Goal: Task Accomplishment & Management: Manage account settings

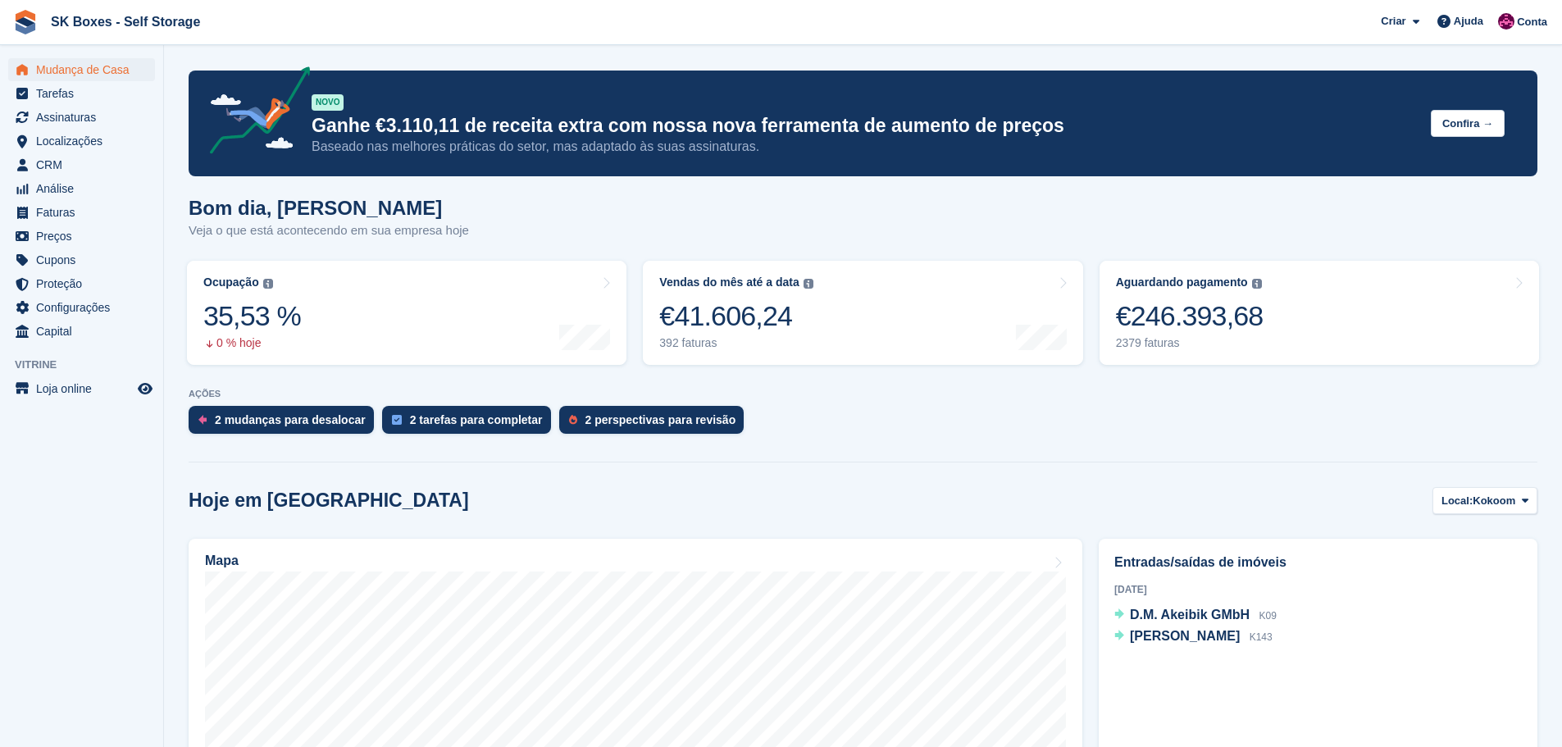
click at [651, 405] on div "AÇÕES 2 mudanças para desalocar 2 tarefas para completar 2 perspectivas para re…" at bounding box center [863, 415] width 1348 height 53
click at [662, 414] on div "2 perspectivas para revisão" at bounding box center [660, 419] width 151 height 13
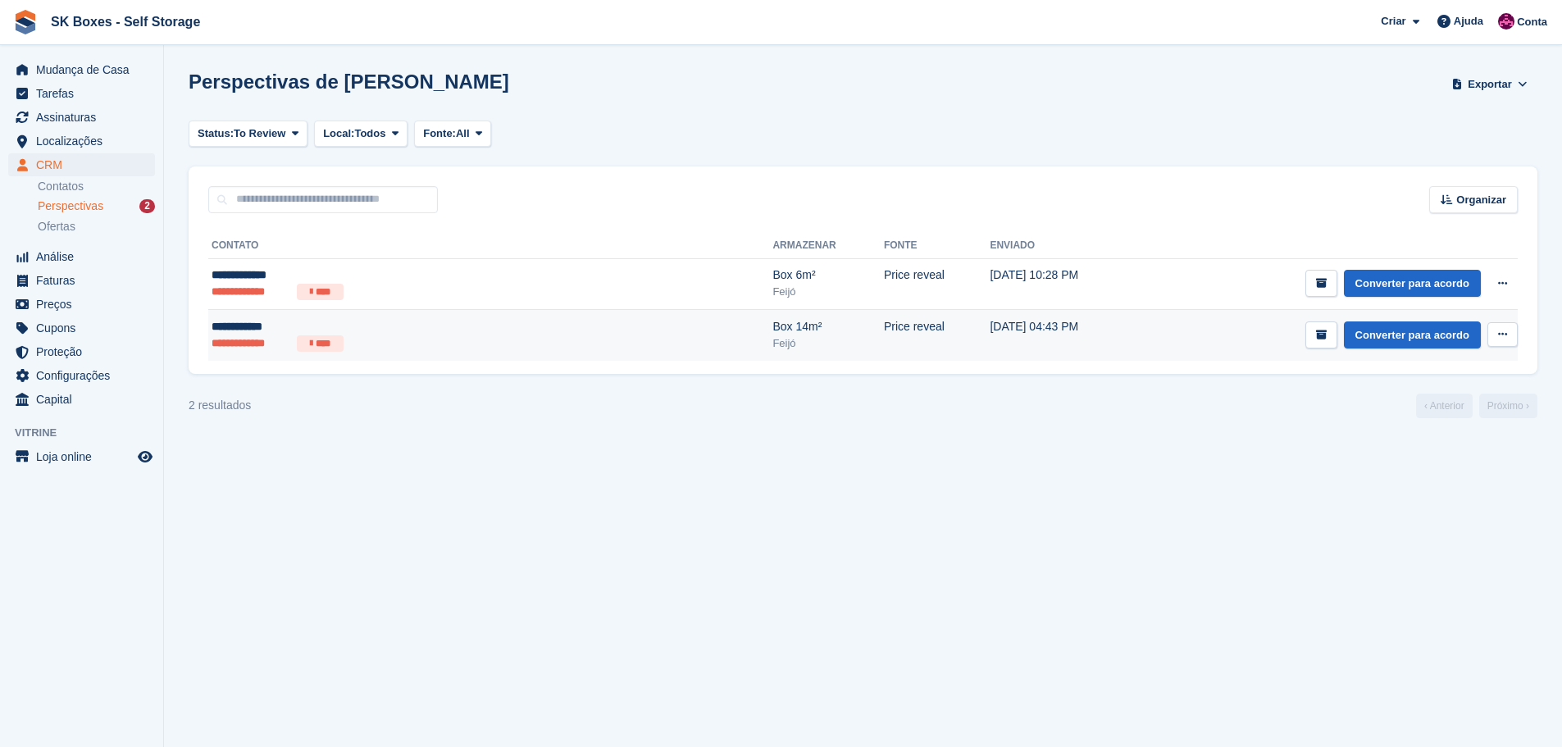
click at [884, 334] on td "Price reveal" at bounding box center [937, 335] width 107 height 51
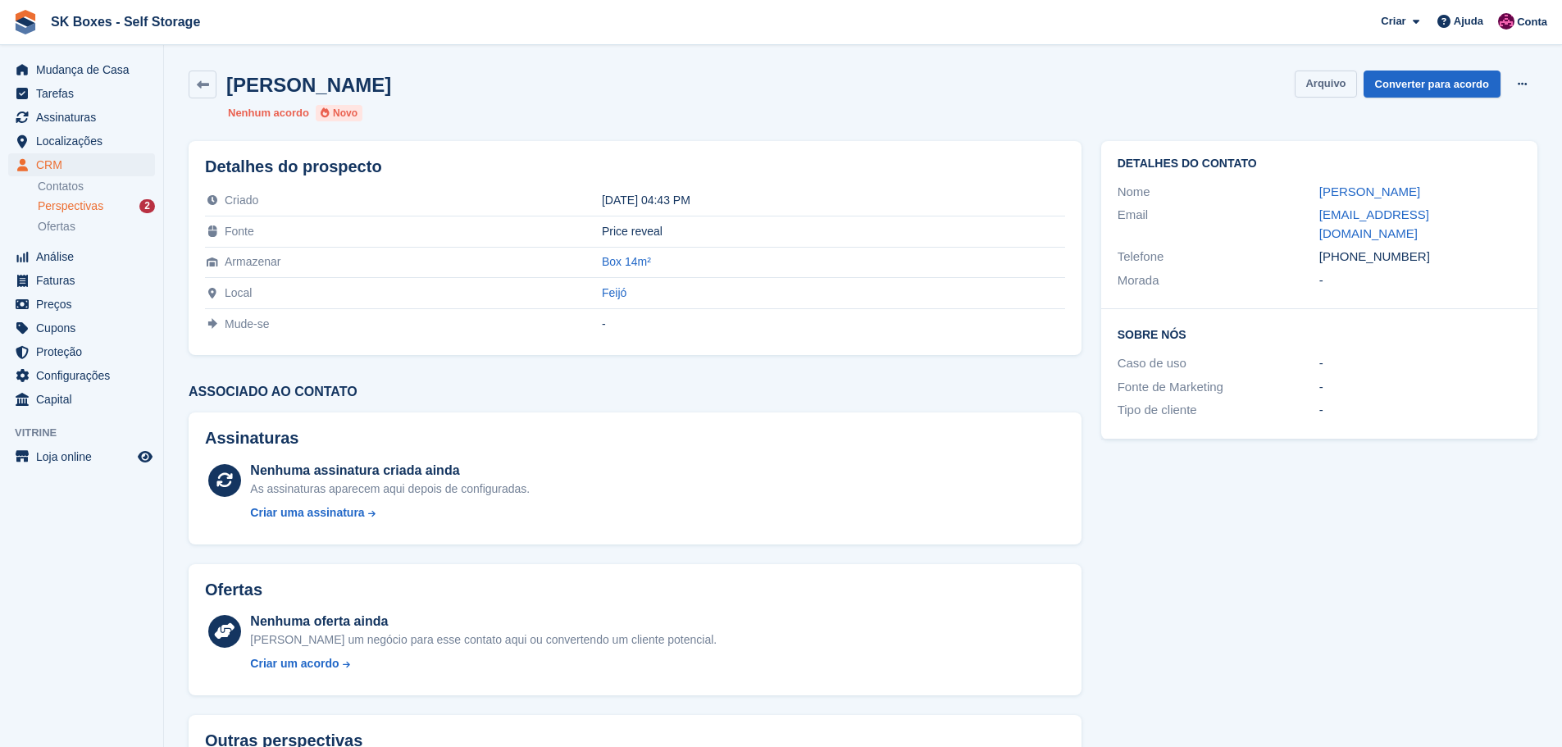
click at [1335, 82] on button "Arquivo" at bounding box center [1324, 83] width 61 height 27
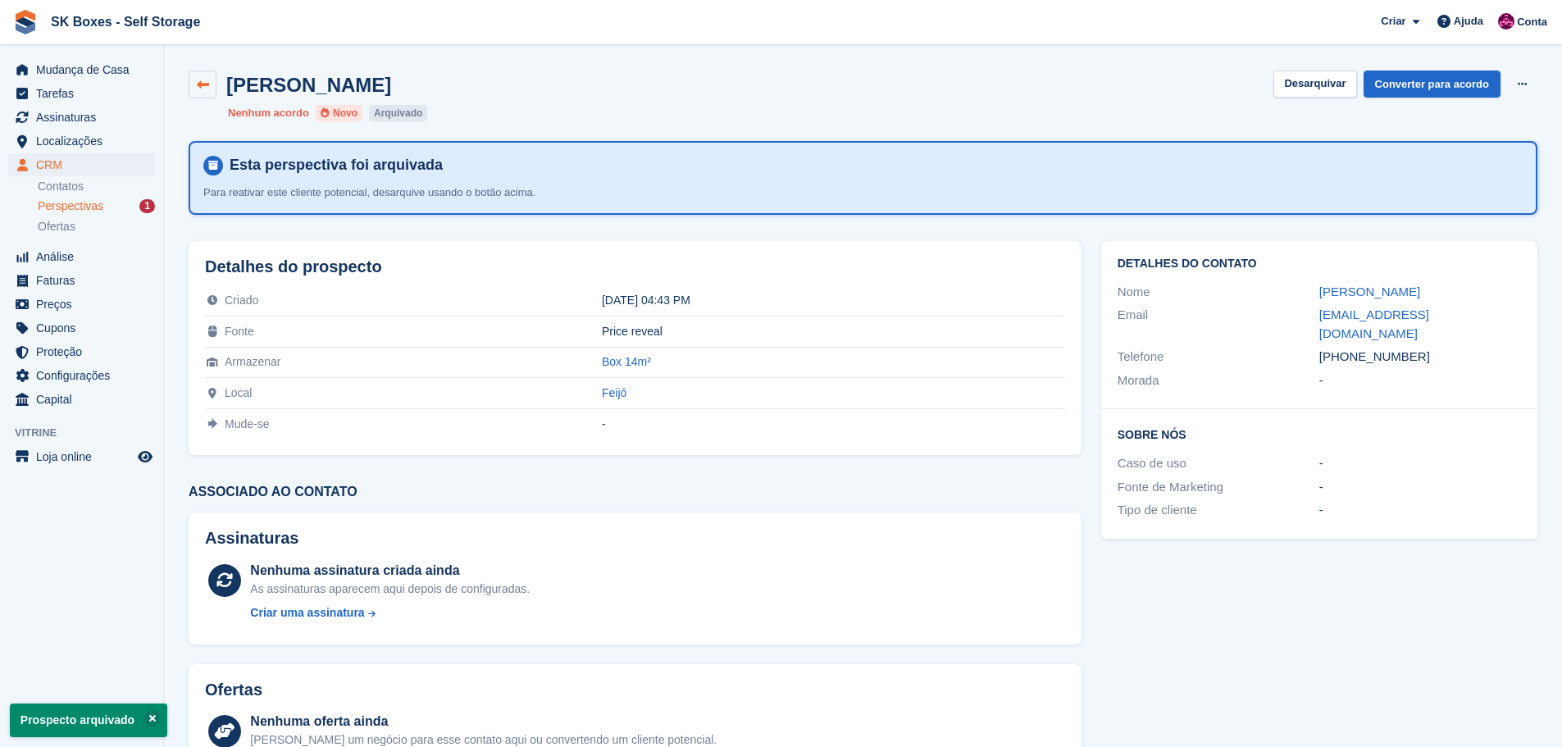
click at [211, 88] on link at bounding box center [203, 84] width 28 height 28
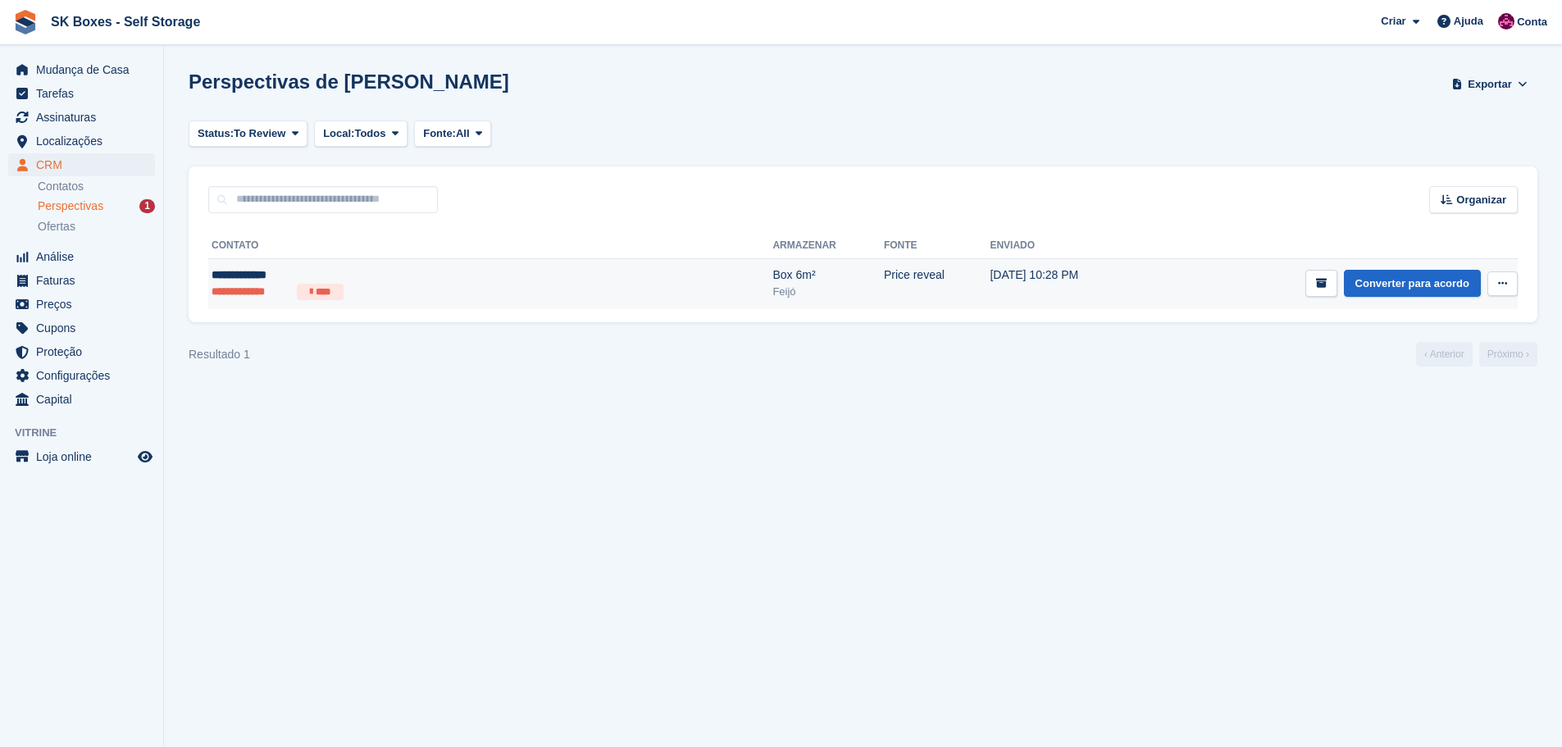
click at [428, 271] on div "**********" at bounding box center [370, 274] width 319 height 17
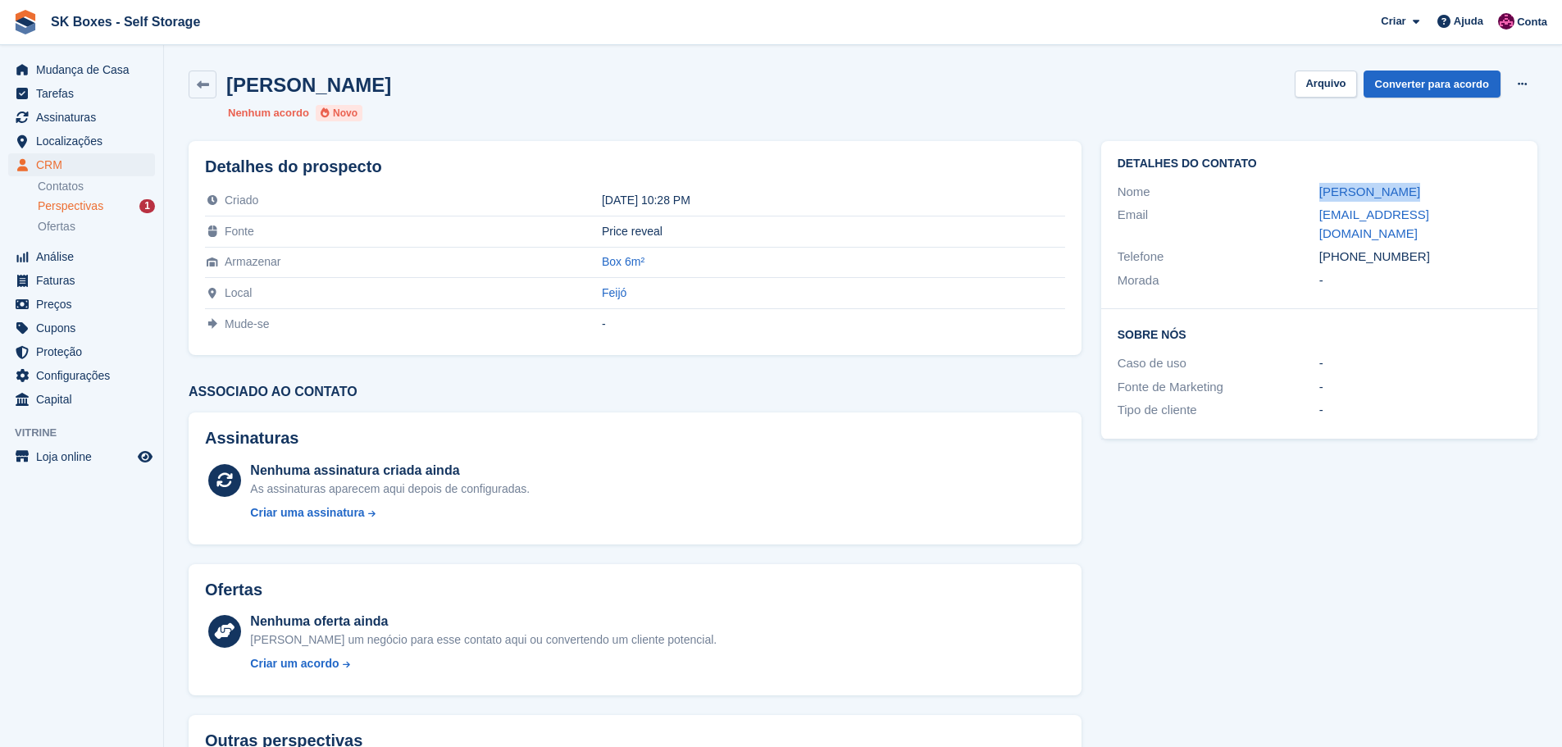
drag, startPoint x: 1286, startPoint y: 180, endPoint x: 1444, endPoint y: 188, distance: 158.4
click at [1444, 188] on div "Nome Ana Fernandes" at bounding box center [1318, 192] width 403 height 24
copy div "Ana Fernandes"
drag, startPoint x: 1491, startPoint y: 330, endPoint x: 1490, endPoint y: 320, distance: 9.9
click at [1491, 330] on div "Sobre Nós Caso de uso - Fonte de Marketing - Tipo de cliente -" at bounding box center [1319, 374] width 436 height 130
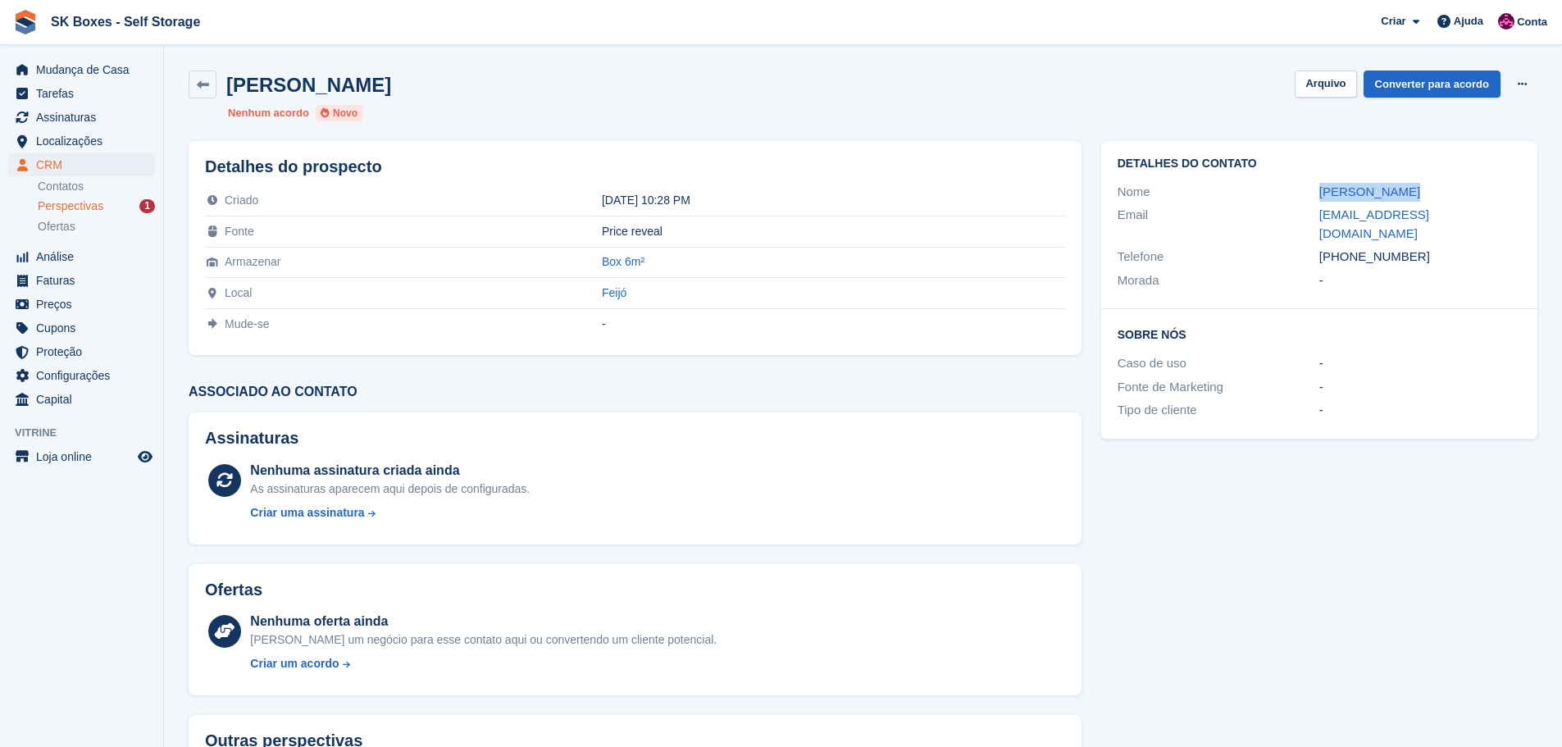
drag, startPoint x: 1308, startPoint y: 184, endPoint x: 1420, endPoint y: 192, distance: 111.7
click at [1420, 192] on div "Nome Ana Fernandes" at bounding box center [1318, 192] width 403 height 24
copy div "Ana Fernandes"
drag, startPoint x: 1306, startPoint y: 216, endPoint x: 1455, endPoint y: 216, distance: 149.2
click at [1455, 216] on div "Email anuskaa1977@gmail.com" at bounding box center [1318, 224] width 403 height 42
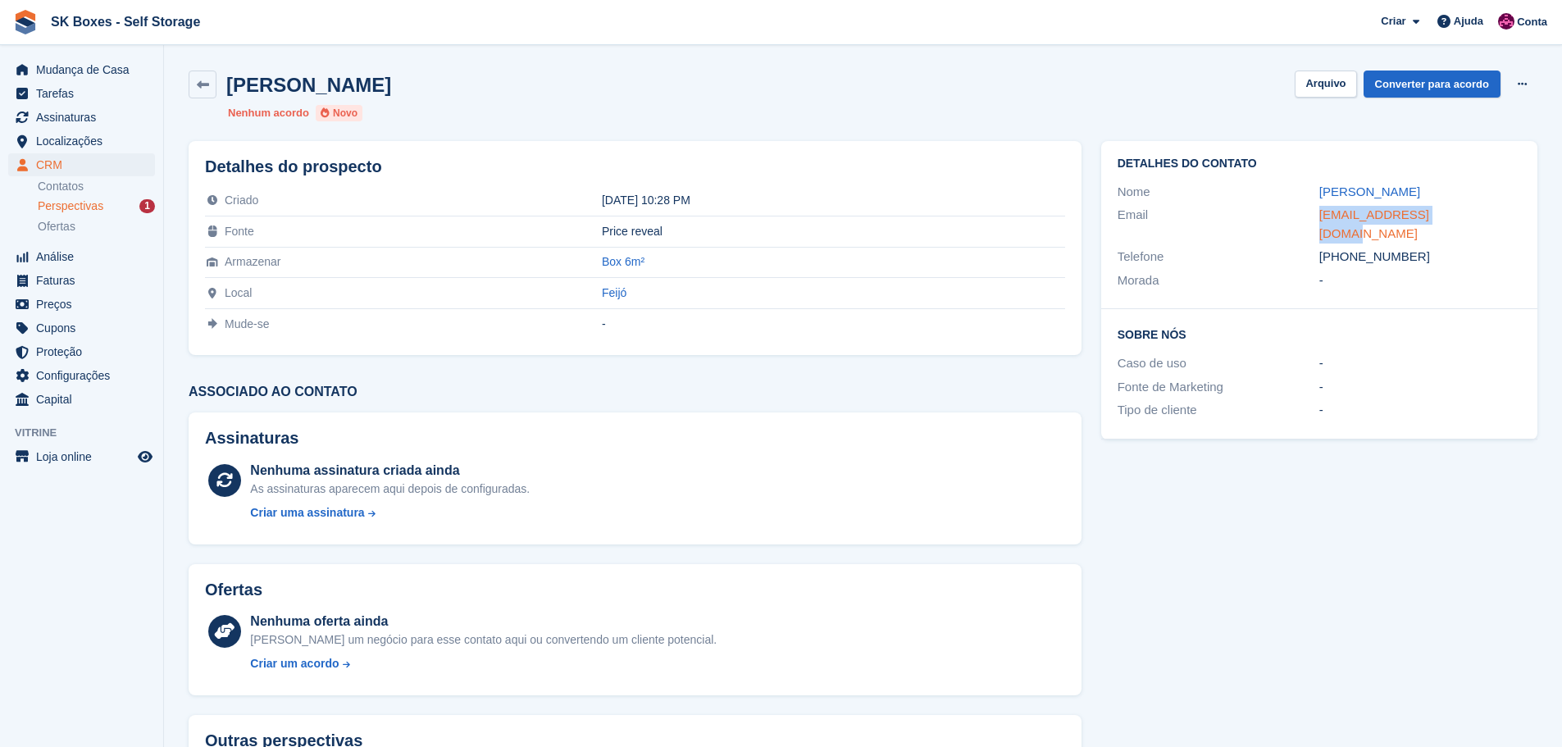
copy div "anuskaa1977@gmail.com"
click at [1484, 269] on div "Morada -" at bounding box center [1318, 281] width 403 height 24
drag, startPoint x: 1400, startPoint y: 239, endPoint x: 1344, endPoint y: 237, distance: 56.6
click at [1344, 248] on div "+351919706577" at bounding box center [1420, 257] width 202 height 19
click at [1430, 273] on div "Morada -" at bounding box center [1318, 281] width 403 height 24
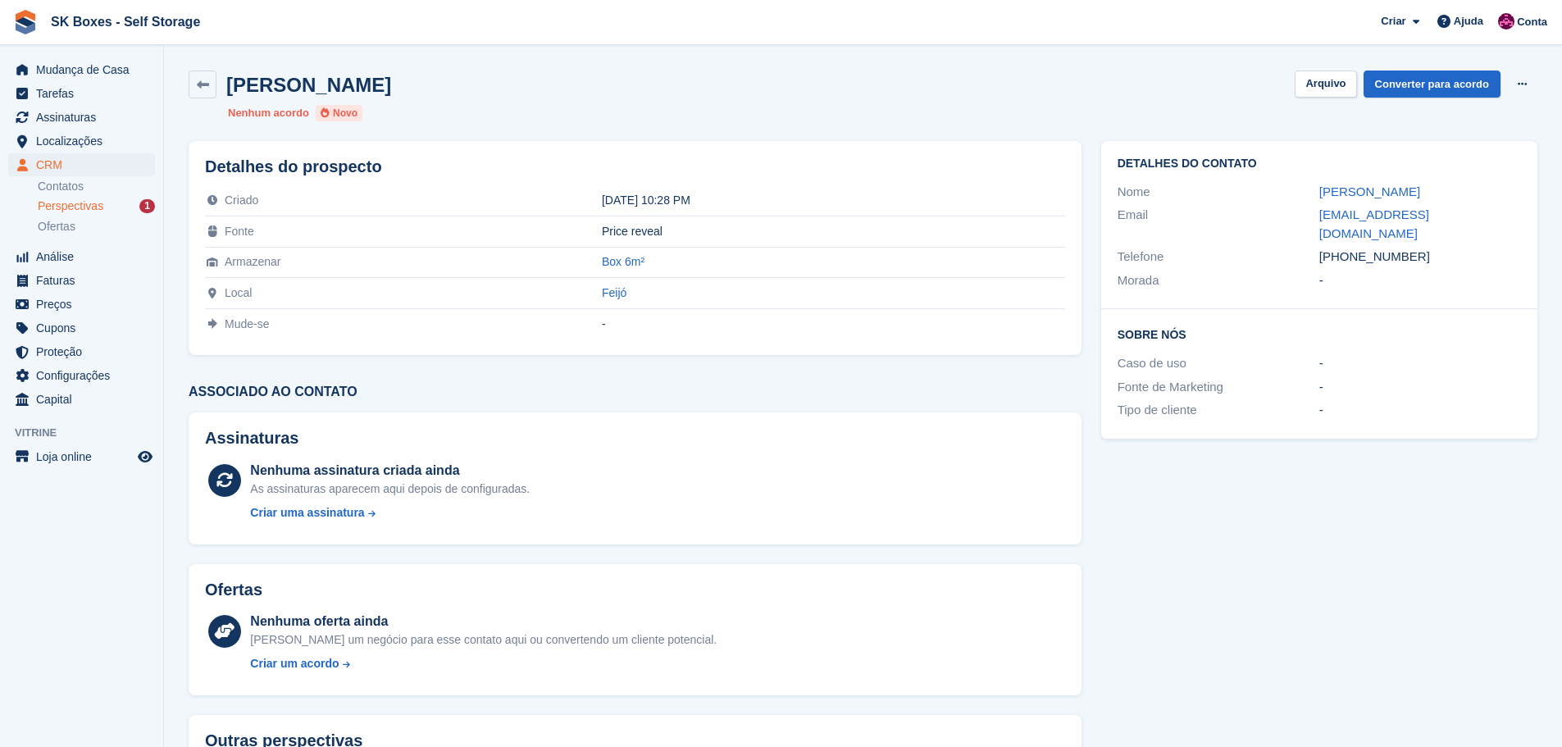
drag, startPoint x: 1427, startPoint y: 246, endPoint x: 1349, endPoint y: 234, distance: 78.7
click at [1349, 248] on div "+351919706577" at bounding box center [1420, 257] width 202 height 19
copy div "919706577"
click at [1352, 89] on button "Arquivo" at bounding box center [1324, 83] width 61 height 27
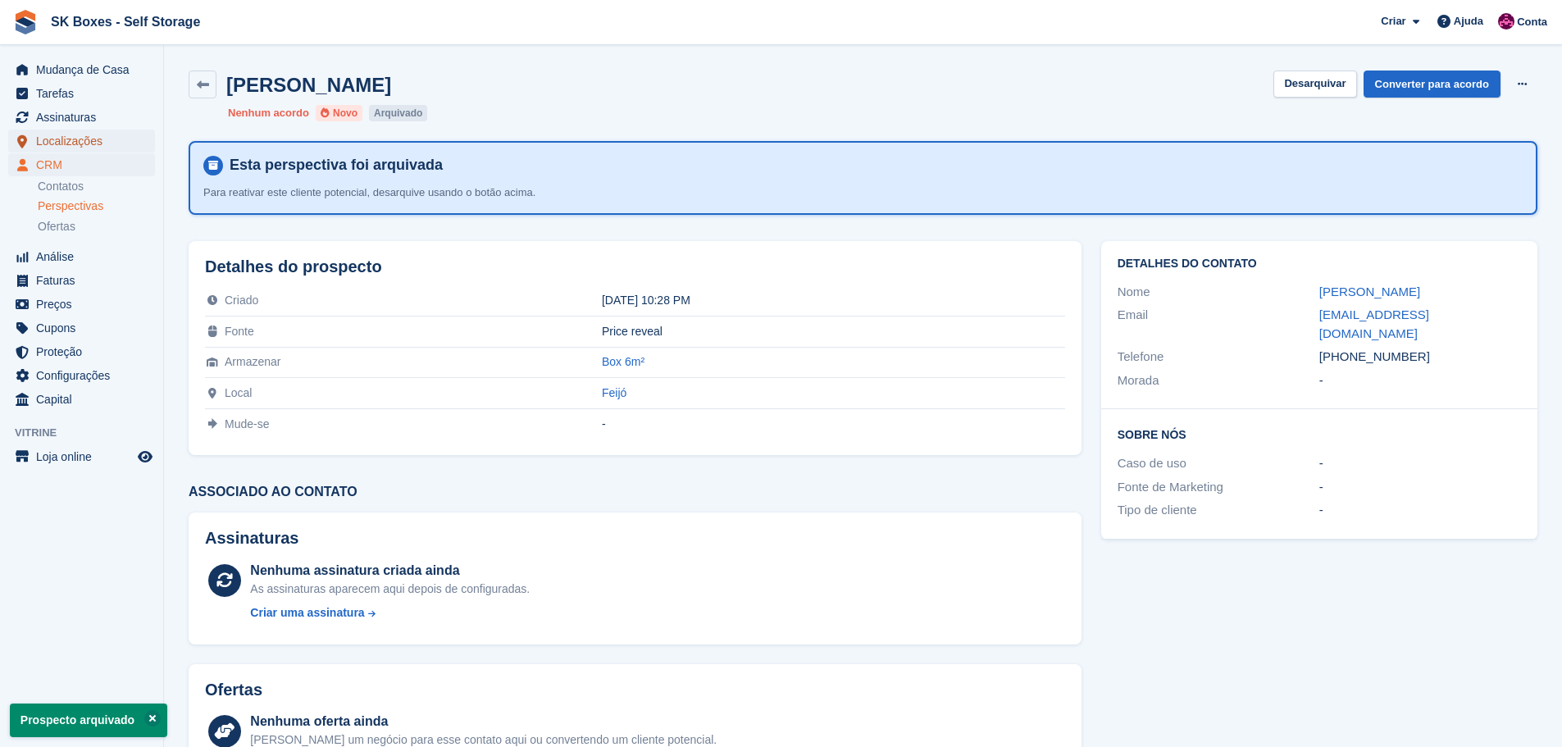
click at [45, 145] on span "Localizações" at bounding box center [85, 141] width 98 height 23
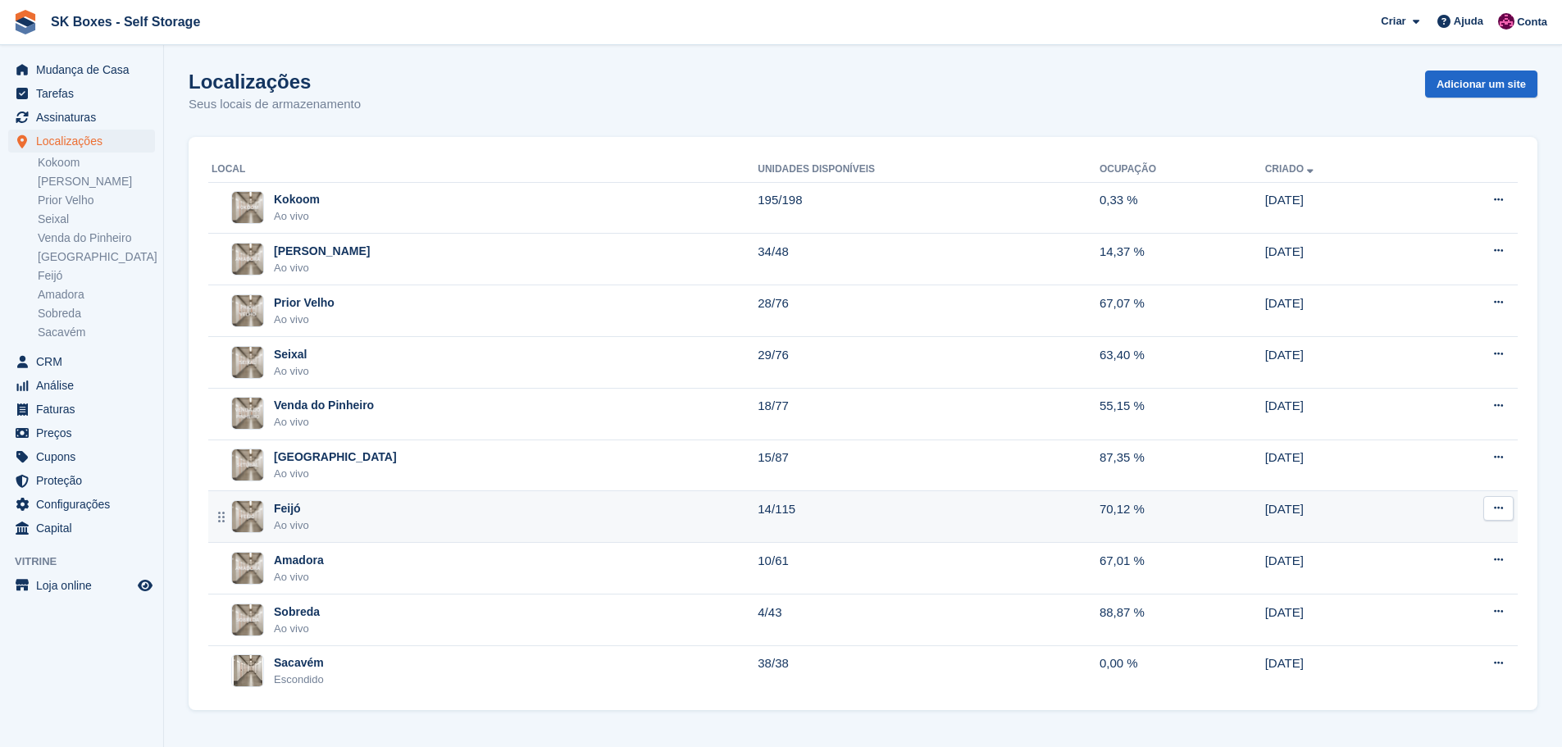
click at [309, 523] on div "Feijó Ao vivo" at bounding box center [484, 517] width 546 height 34
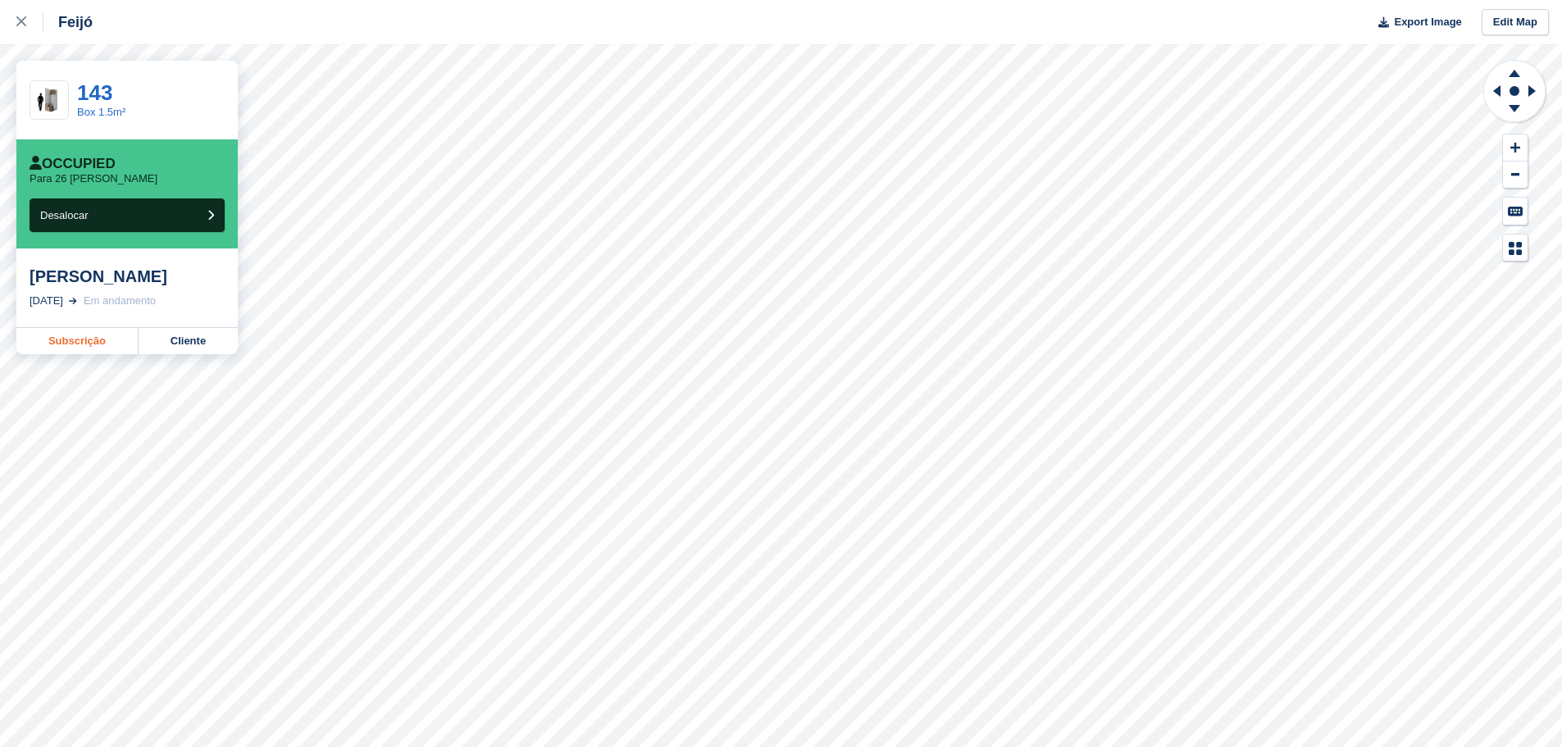
click at [80, 346] on link "Subscrição" at bounding box center [77, 341] width 122 height 26
click at [89, 351] on link "Subscrição" at bounding box center [77, 341] width 122 height 26
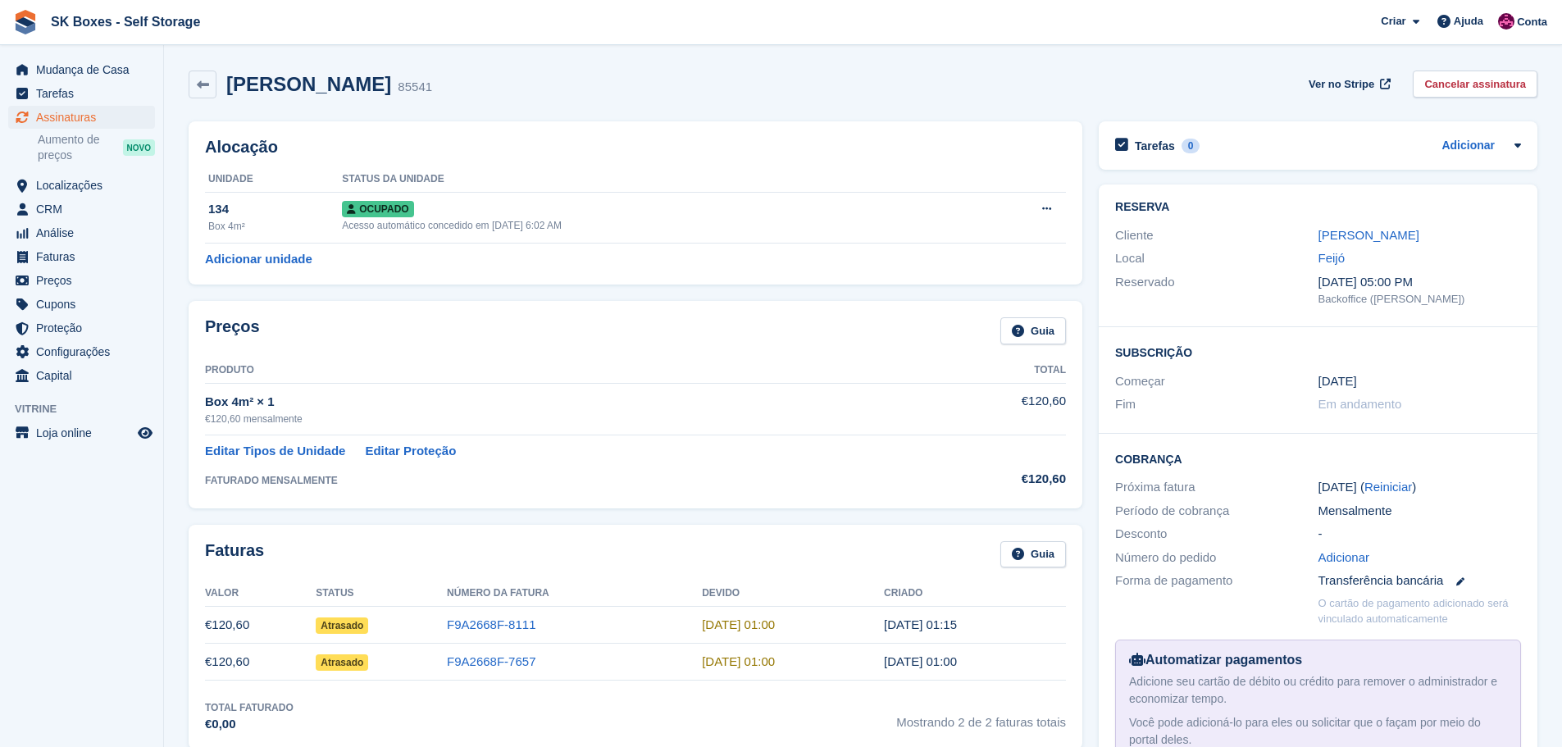
click at [1508, 85] on link "Cancelar assinatura" at bounding box center [1474, 83] width 125 height 27
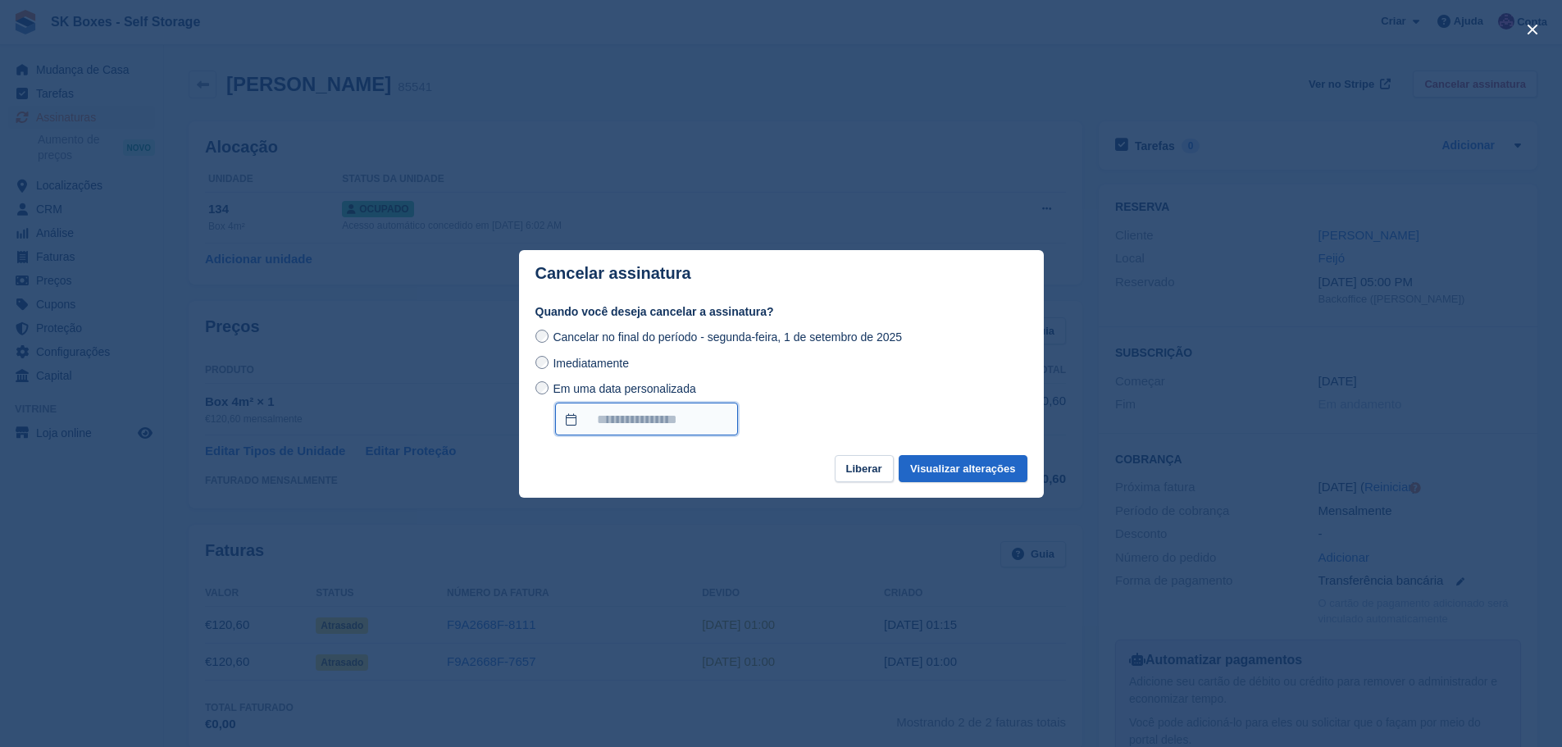
click at [668, 414] on input "Em uma data personalizada" at bounding box center [646, 418] width 183 height 33
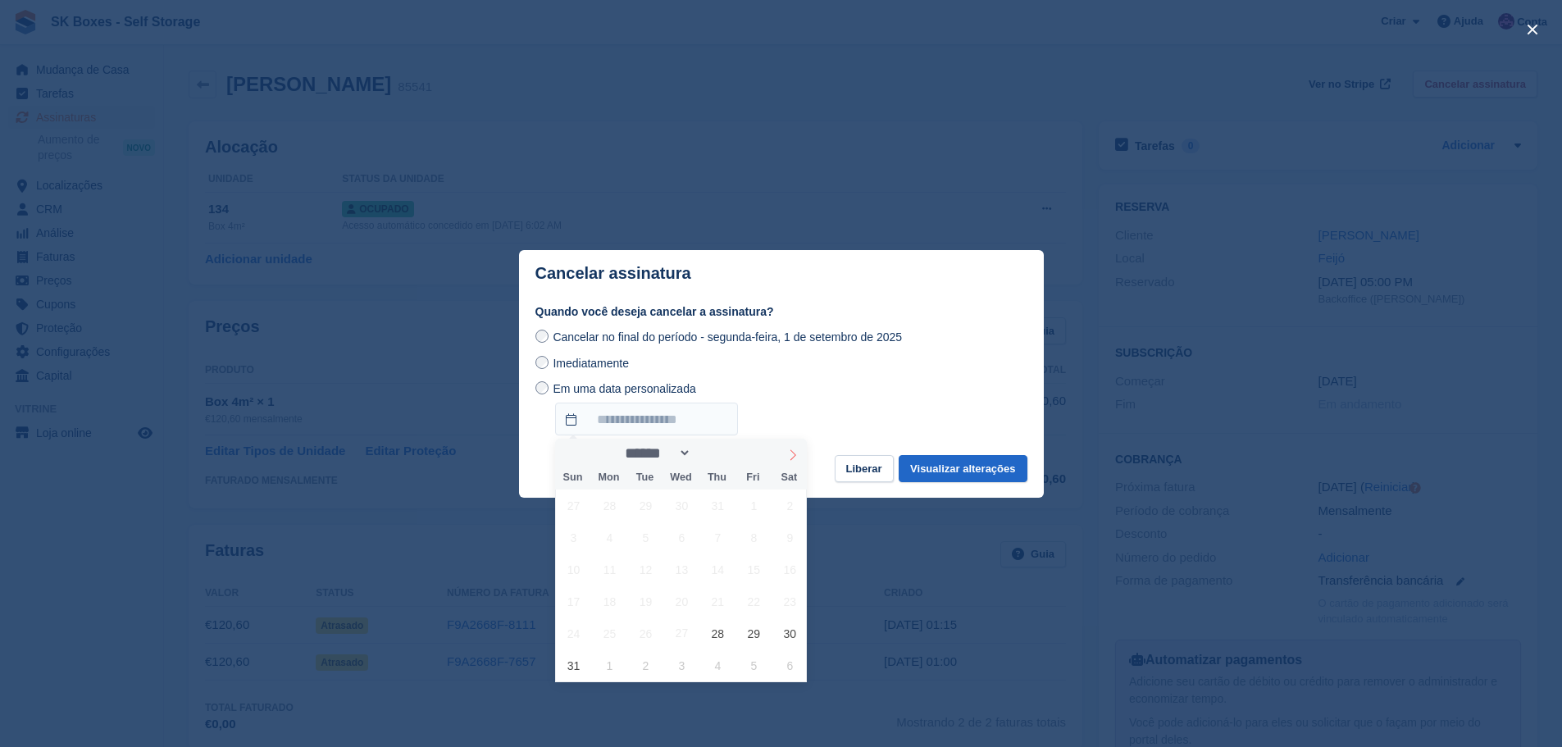
click at [791, 450] on icon at bounding box center [793, 454] width 6 height 11
select select "*"
click at [643, 634] on span "30" at bounding box center [646, 633] width 32 height 32
type input "**********"
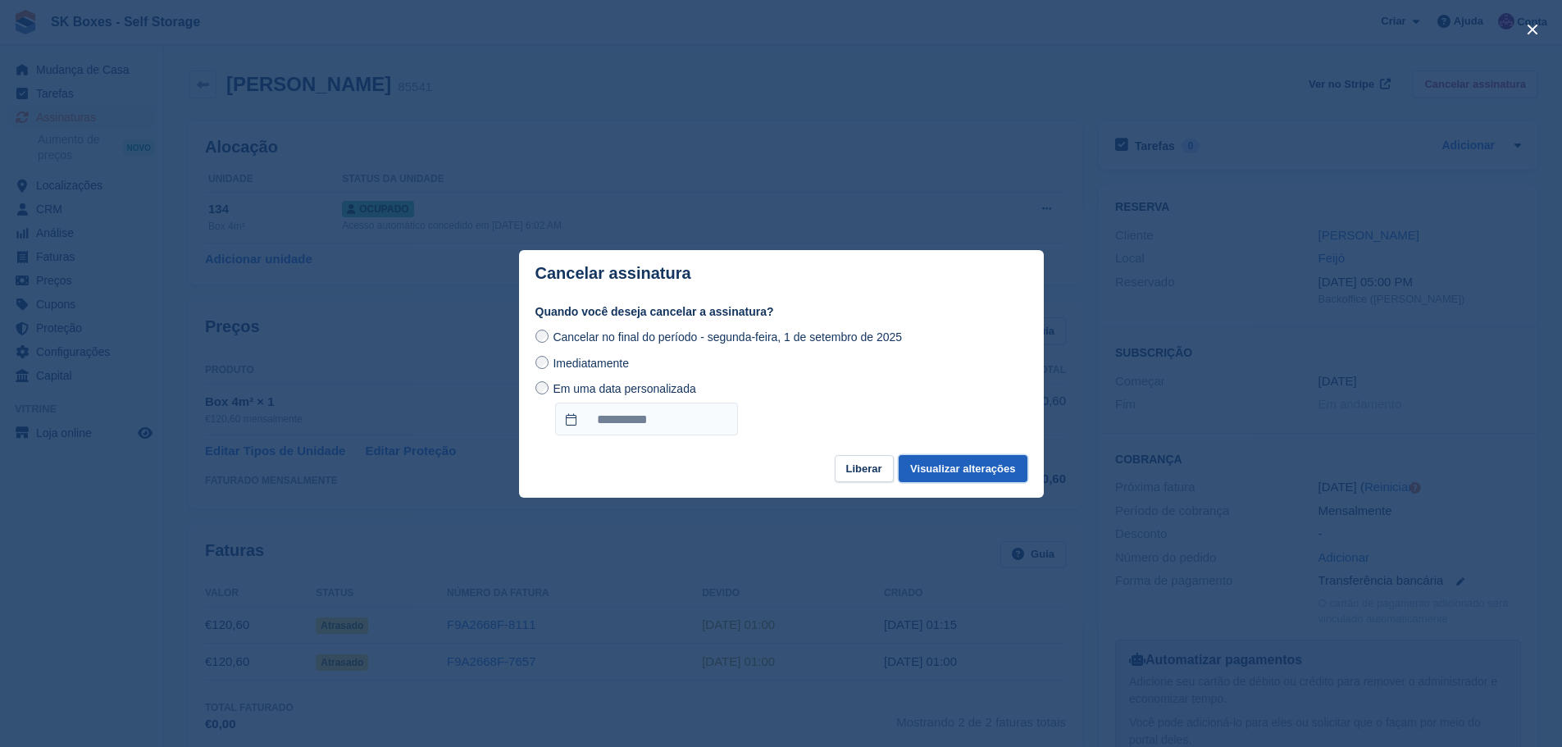
click at [962, 471] on button "Visualizar alterações" at bounding box center [962, 468] width 128 height 27
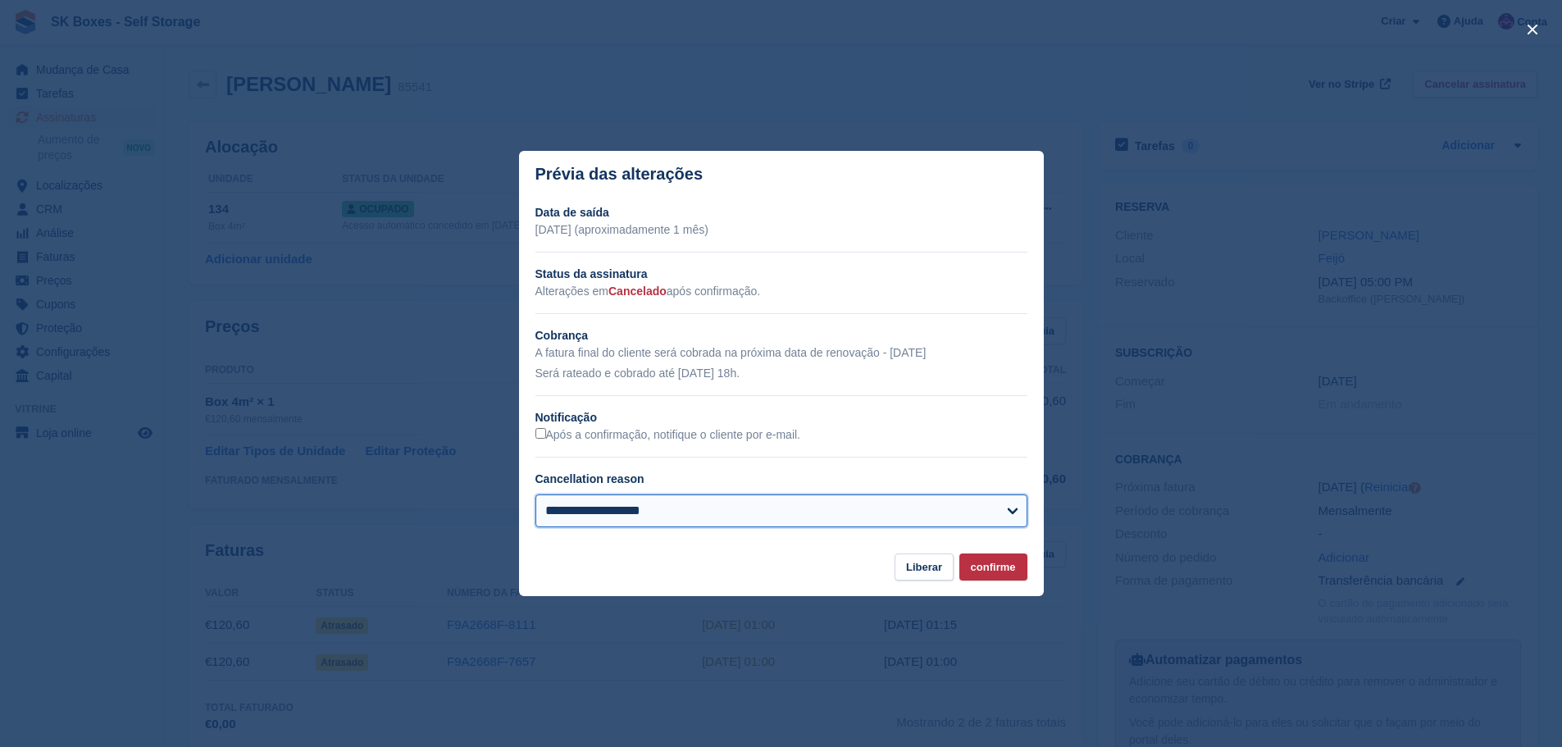
click at [594, 507] on select "**********" at bounding box center [781, 510] width 492 height 33
select select "**********"
click at [535, 496] on select "**********" at bounding box center [781, 510] width 492 height 33
click at [989, 578] on button "confirme" at bounding box center [993, 566] width 68 height 27
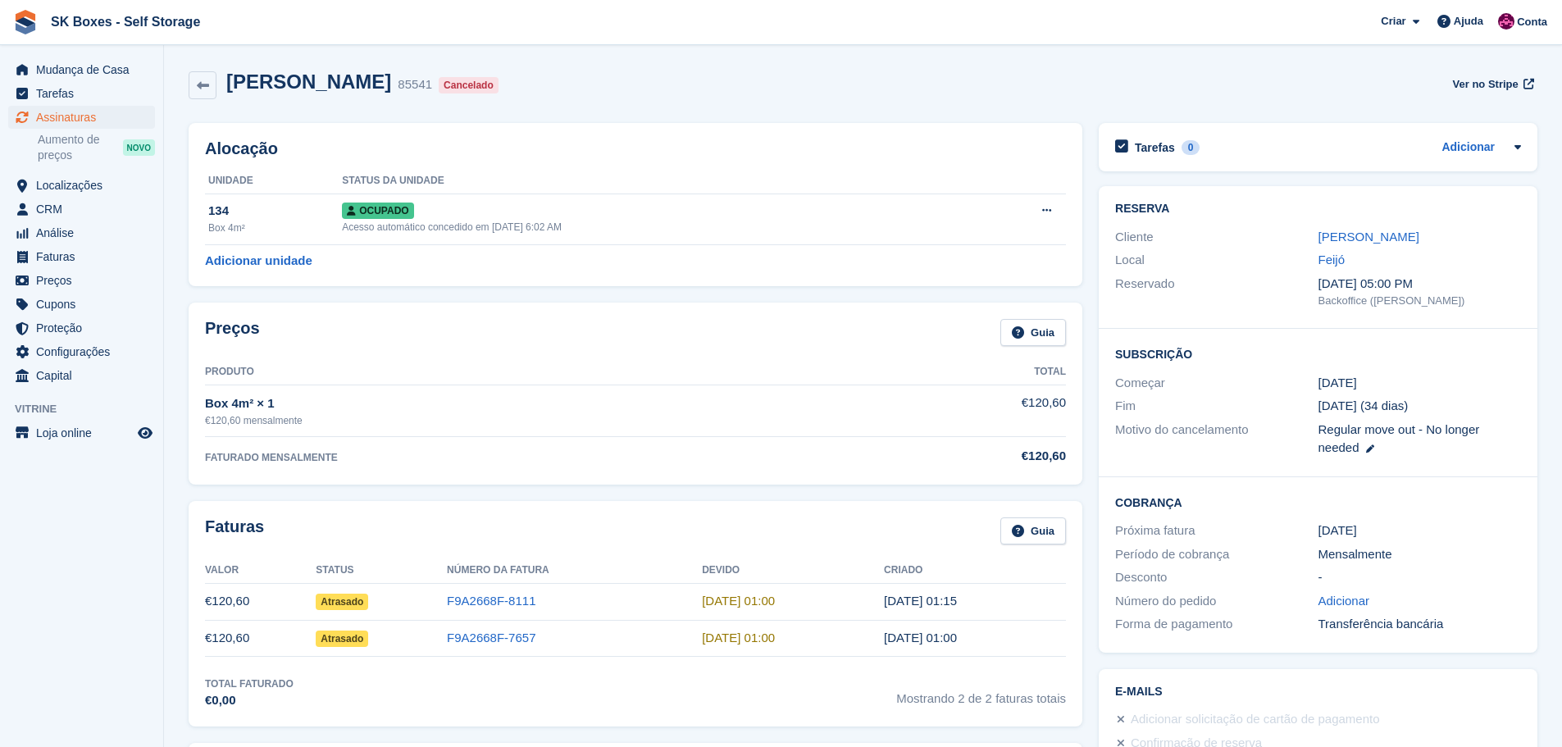
click at [408, 30] on span "SK Boxes - Self Storage Criar Subscrição Fatura Contato Negócio Desconto Página…" at bounding box center [781, 22] width 1562 height 44
click at [63, 184] on span "Localizações" at bounding box center [85, 185] width 98 height 23
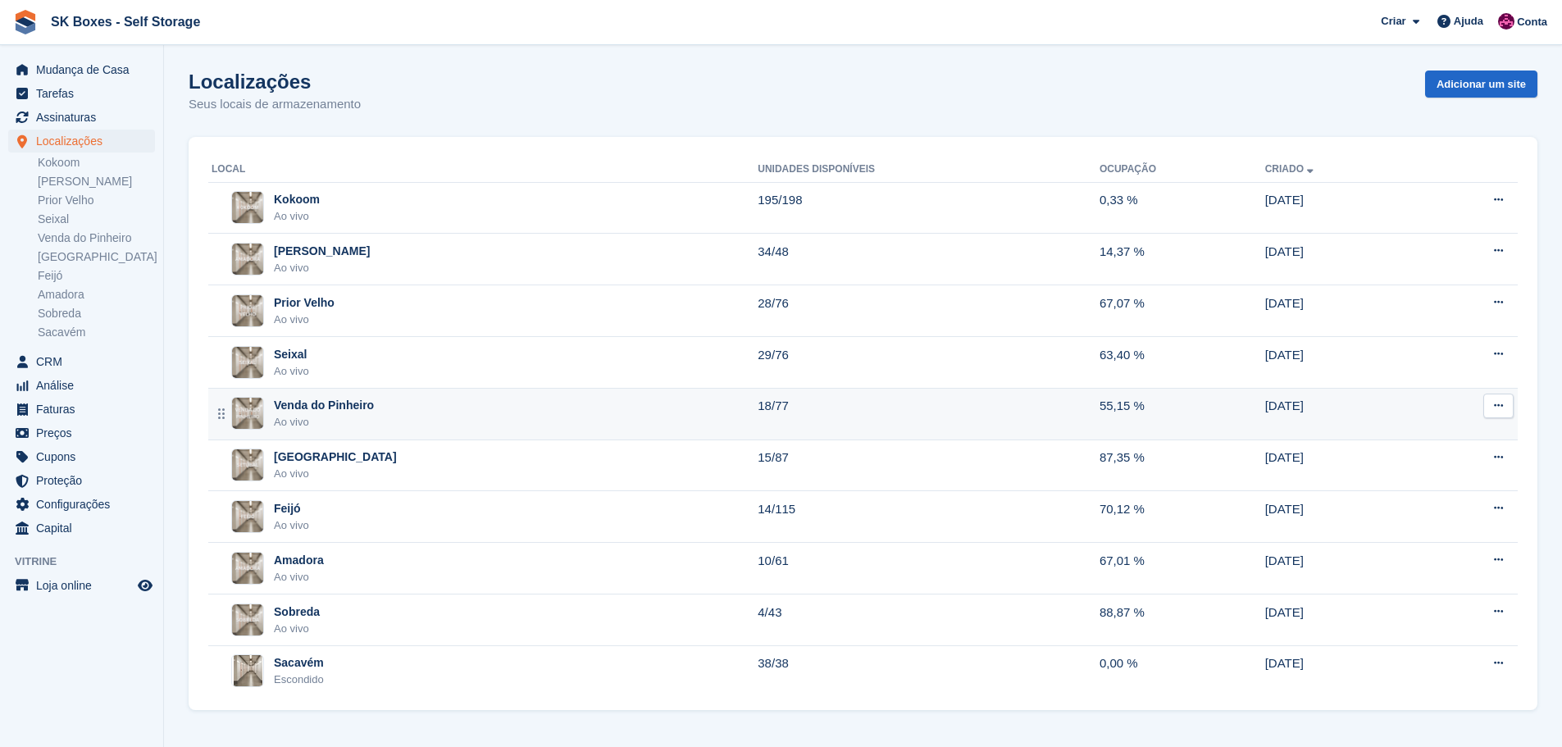
click at [444, 420] on div "Venda do Pinheiro Ao vivo" at bounding box center [484, 414] width 546 height 34
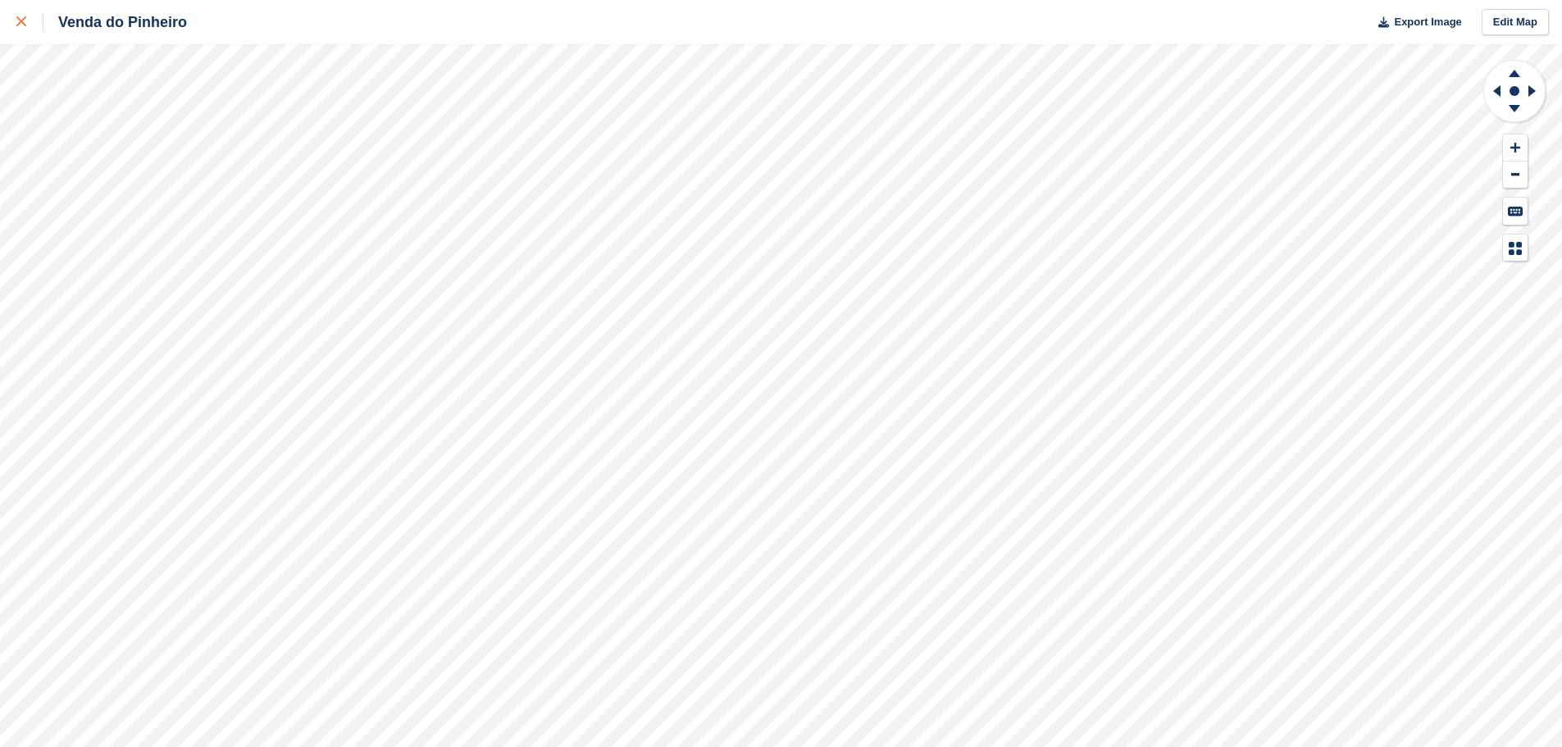
click at [27, 20] on div at bounding box center [29, 22] width 27 height 20
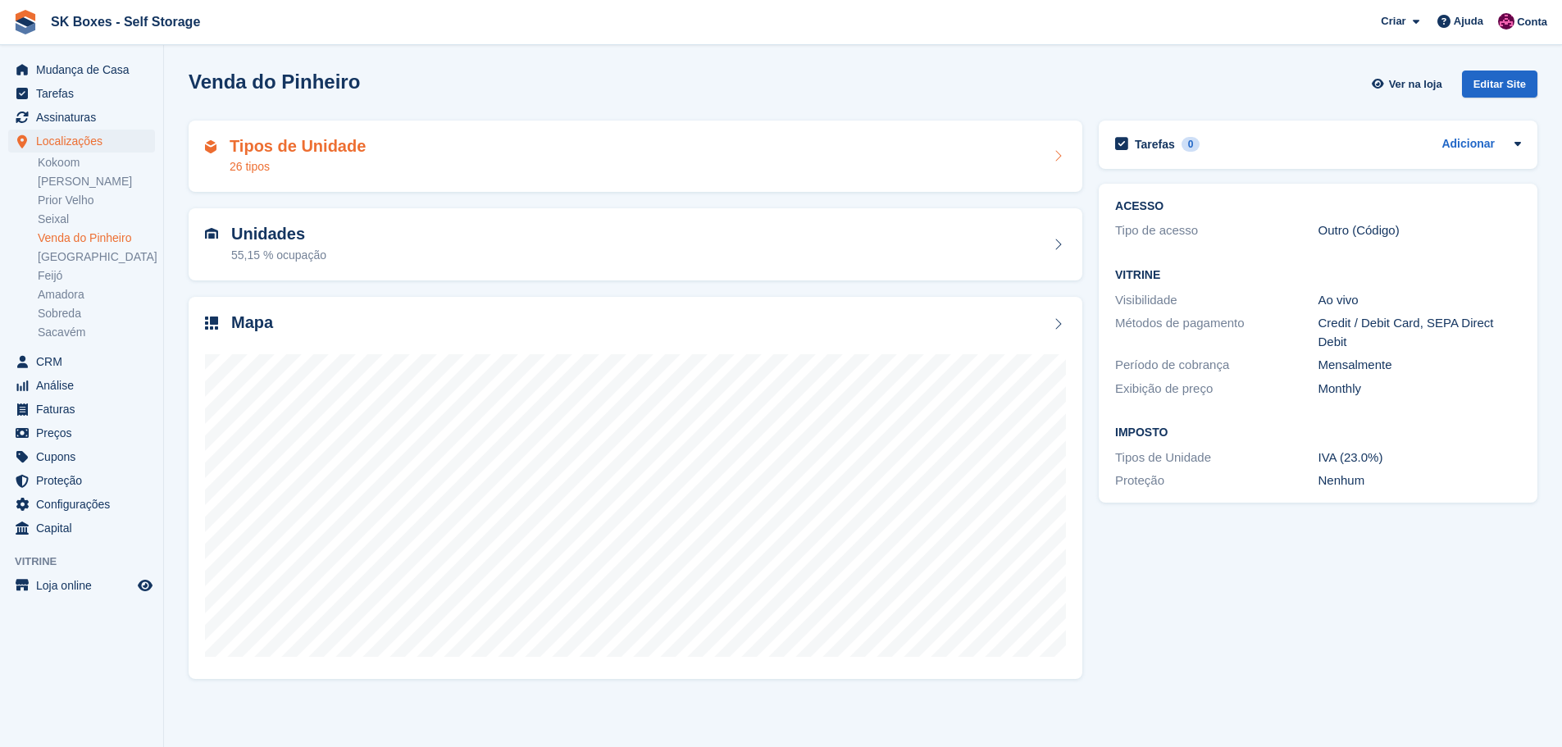
click at [401, 153] on div "Tipos de Unidade 26 tipos" at bounding box center [635, 156] width 861 height 39
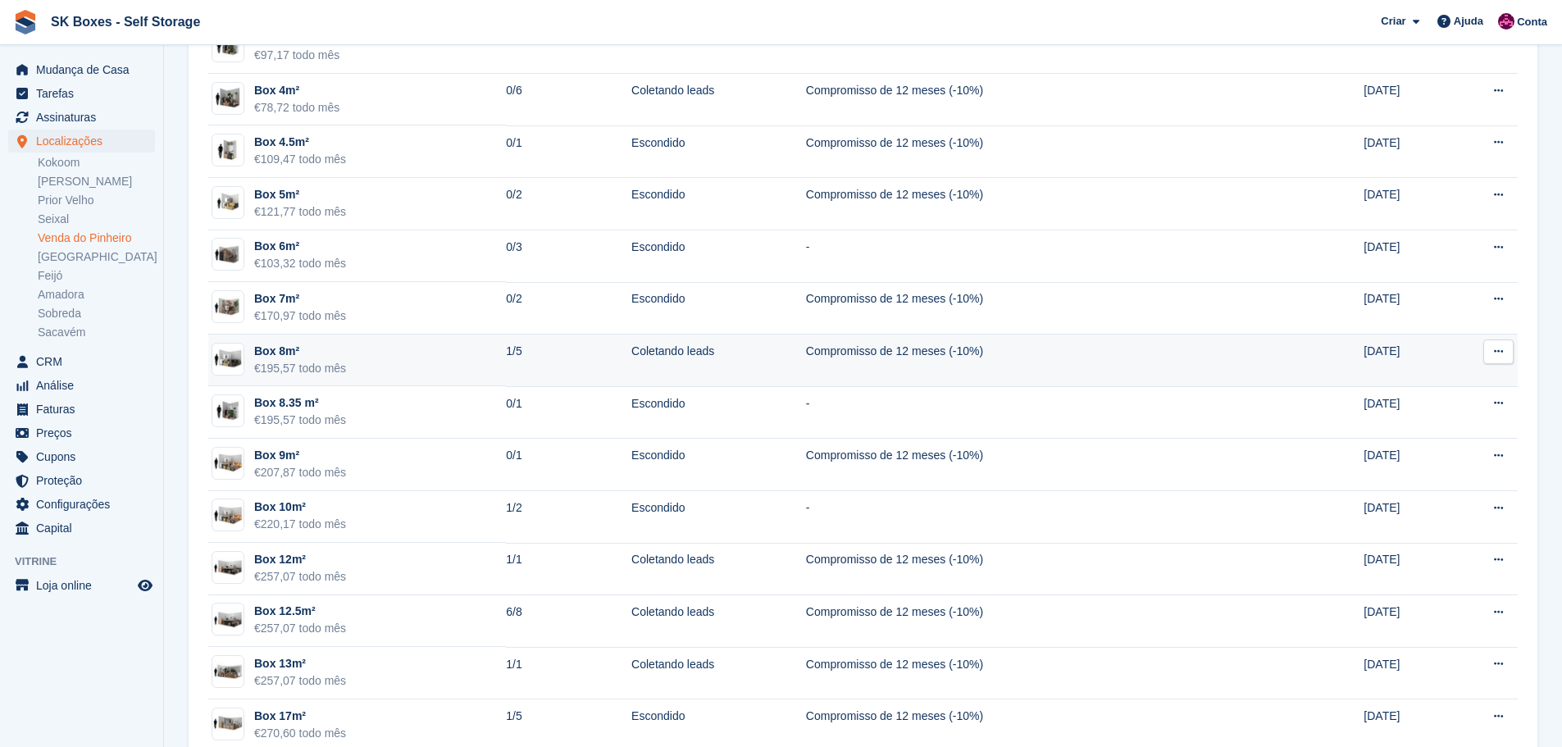
scroll to position [410, 0]
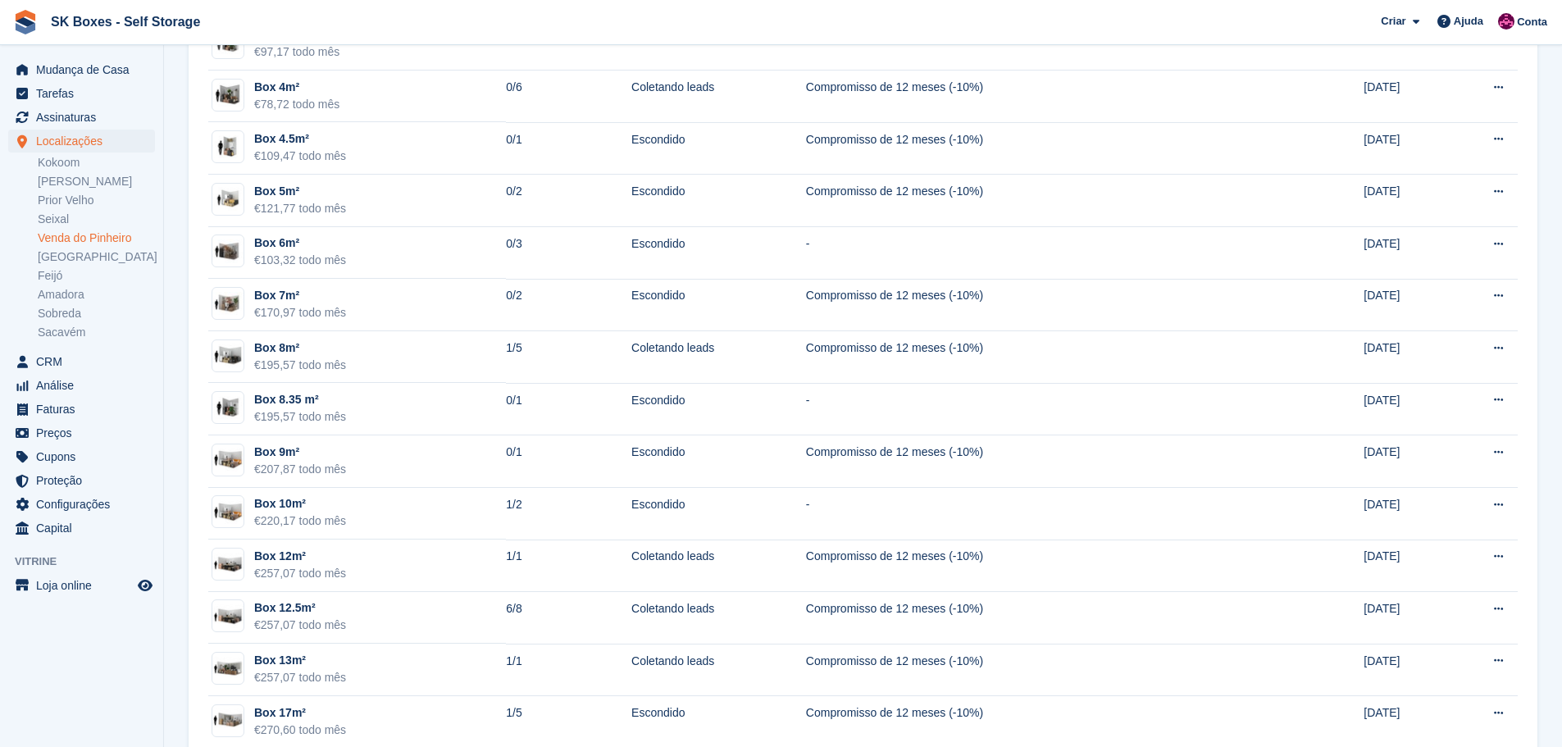
click at [61, 233] on link "Venda do Pinheiro" at bounding box center [96, 238] width 117 height 16
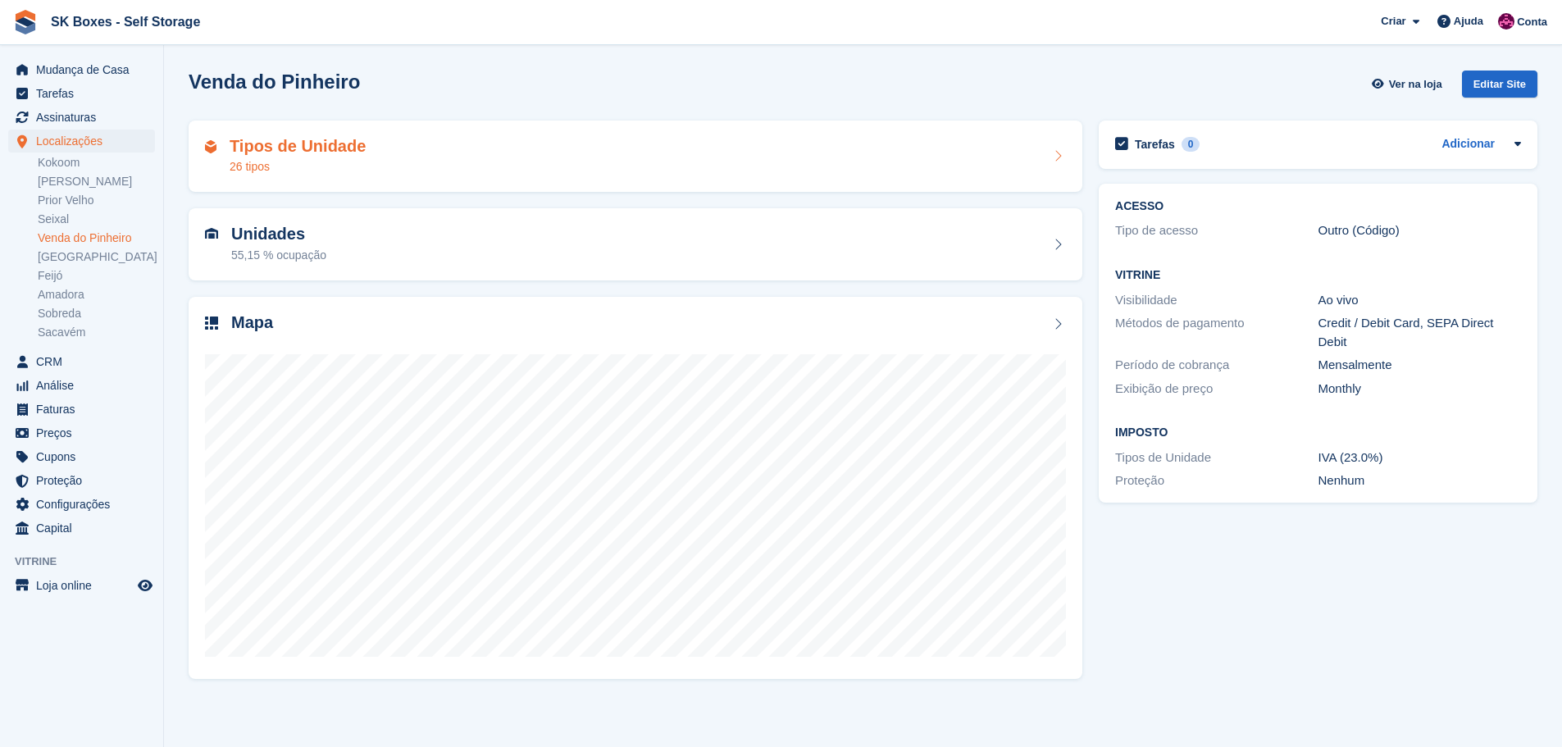
click at [493, 172] on div "Tipos de Unidade 26 tipos" at bounding box center [635, 156] width 861 height 39
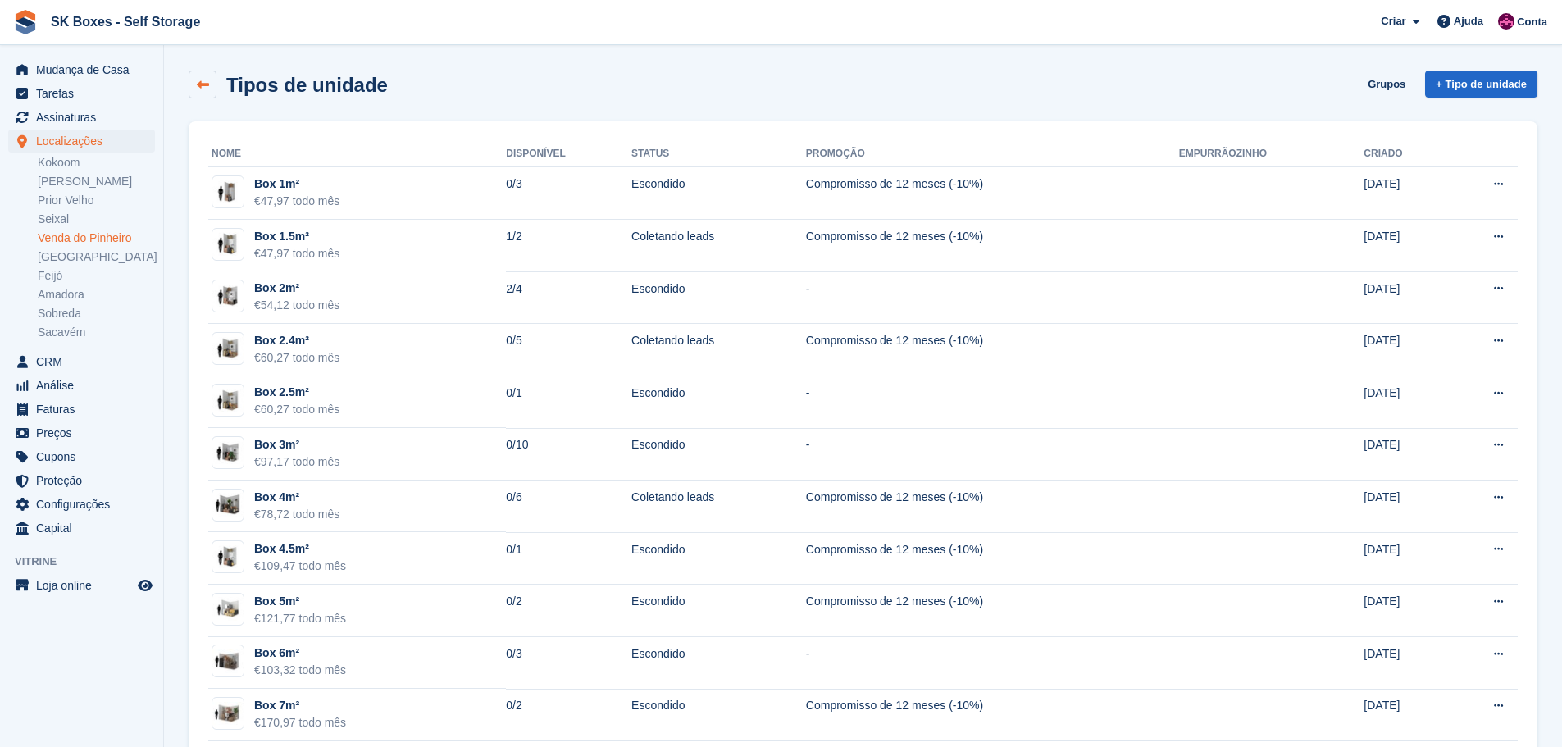
click at [210, 80] on link at bounding box center [203, 84] width 28 height 28
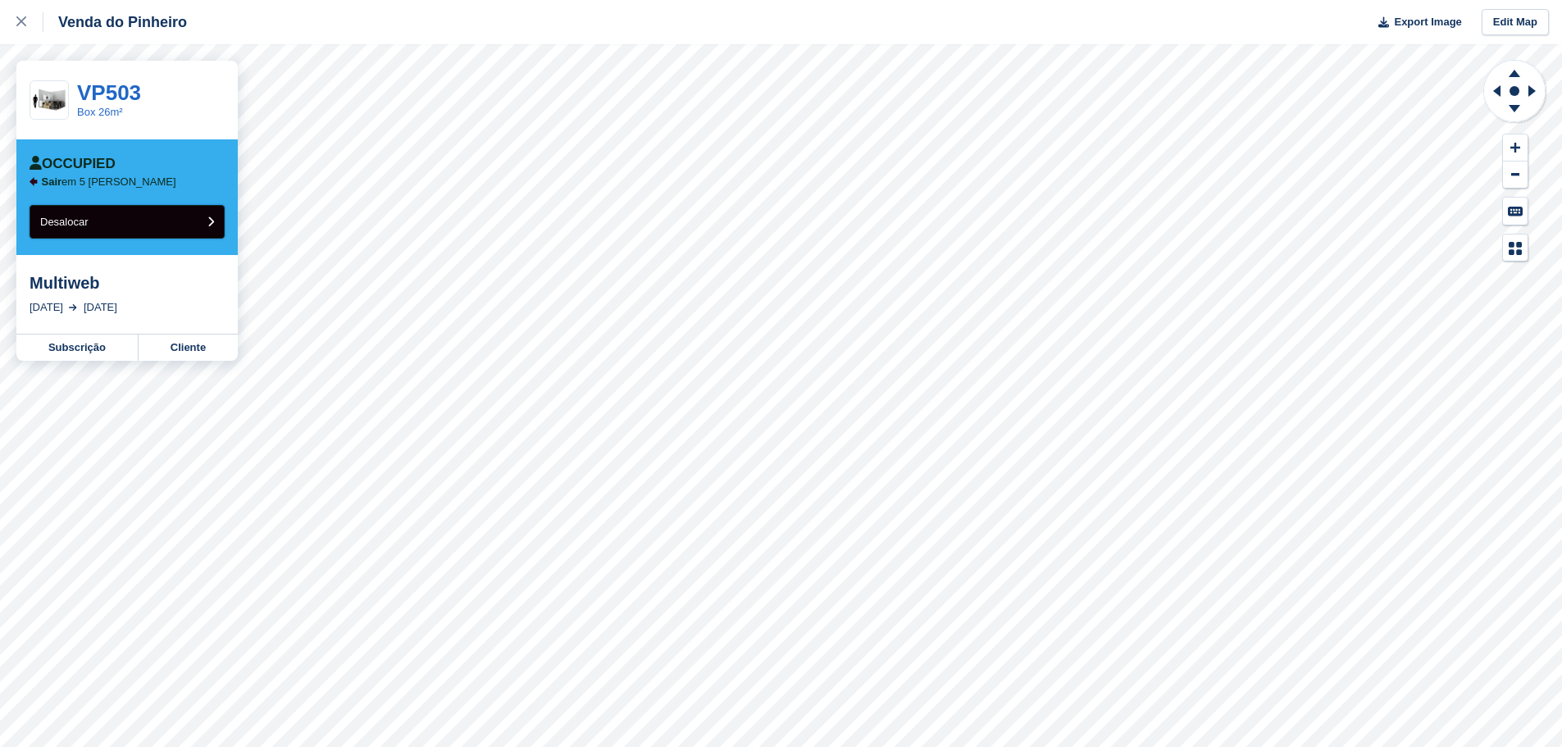
click at [177, 222] on button "Desalocar" at bounding box center [127, 222] width 195 height 34
